Goal: Task Accomplishment & Management: Manage account settings

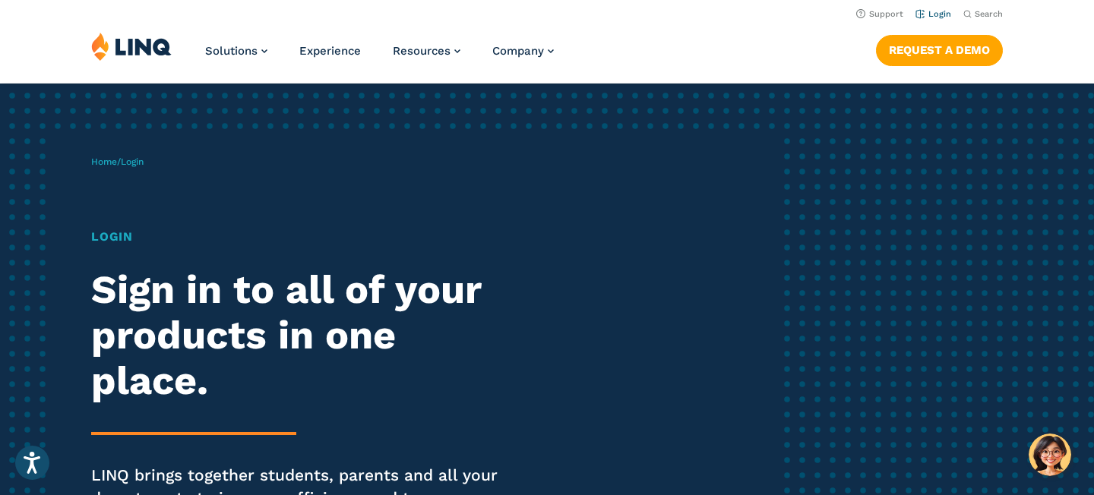
click at [934, 16] on link "Login" at bounding box center [934, 14] width 36 height 10
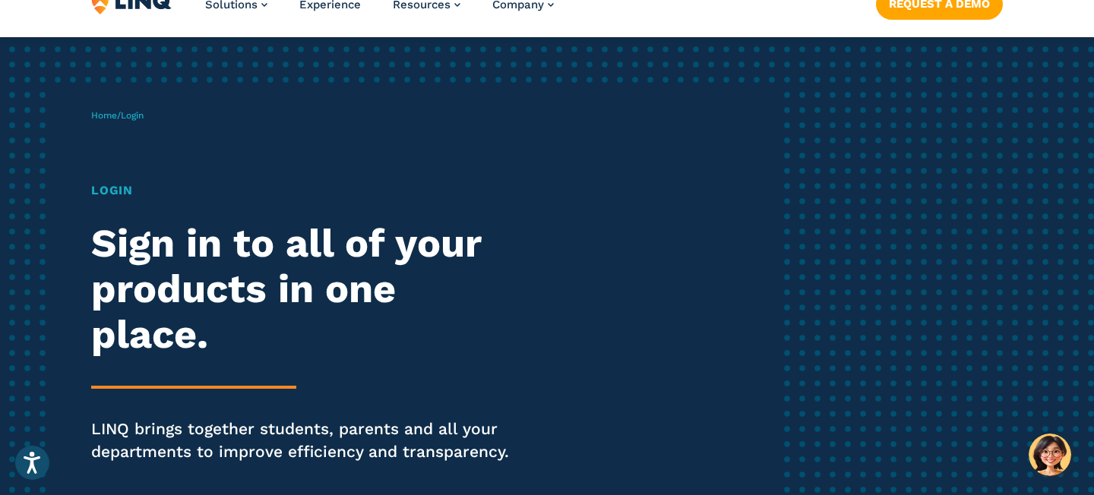
scroll to position [47, 0]
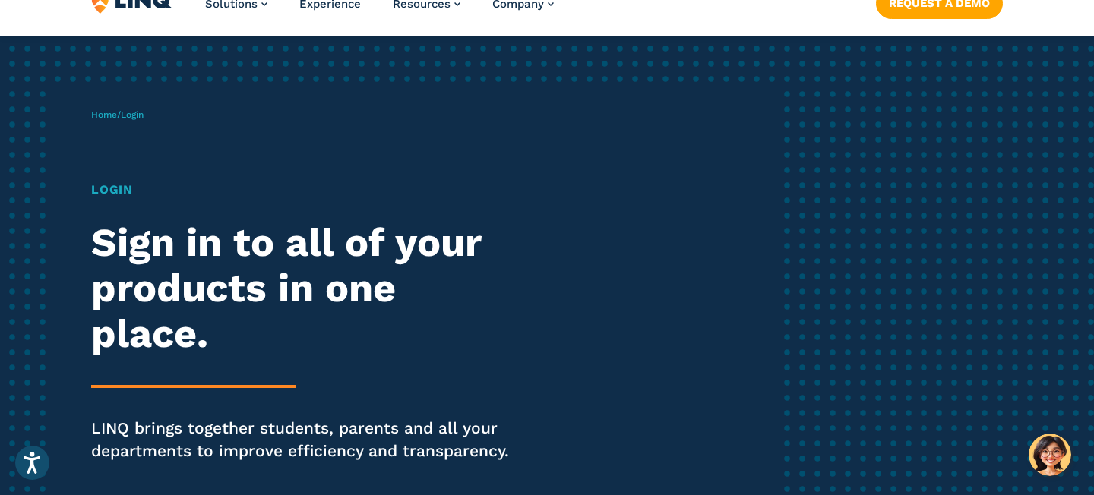
click at [110, 191] on h1 "Login" at bounding box center [302, 190] width 422 height 18
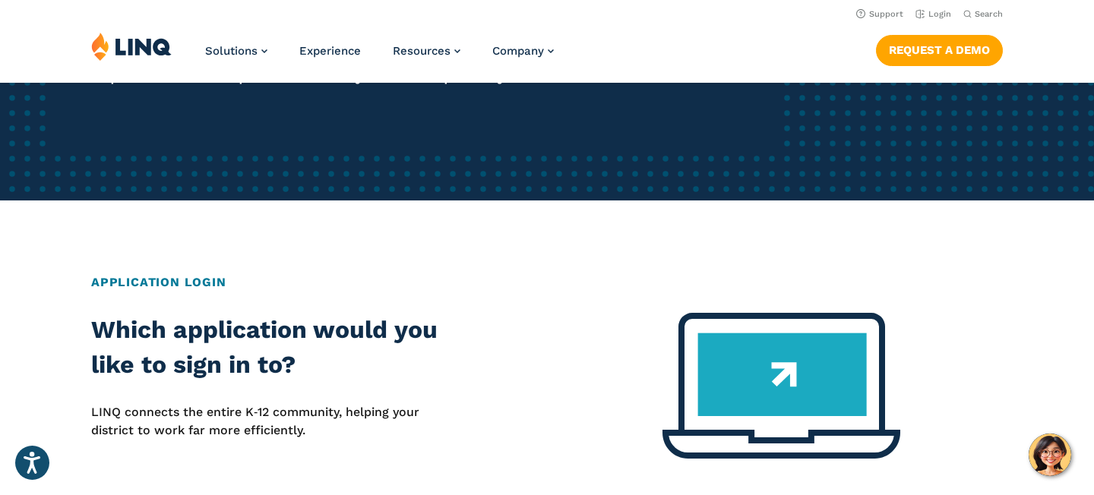
scroll to position [407, 0]
